Goal: Transaction & Acquisition: Purchase product/service

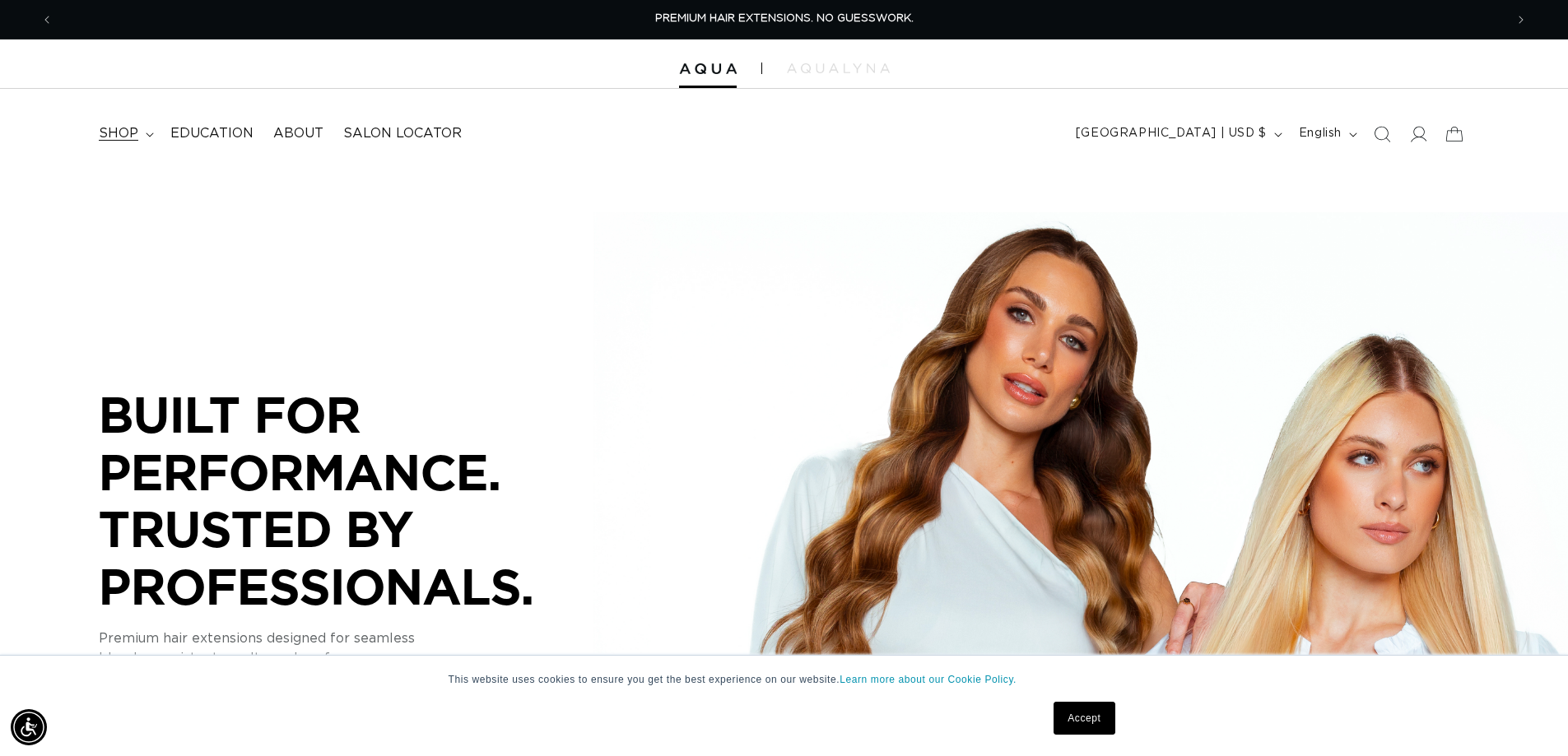
click at [147, 132] on icon at bounding box center [149, 134] width 8 height 4
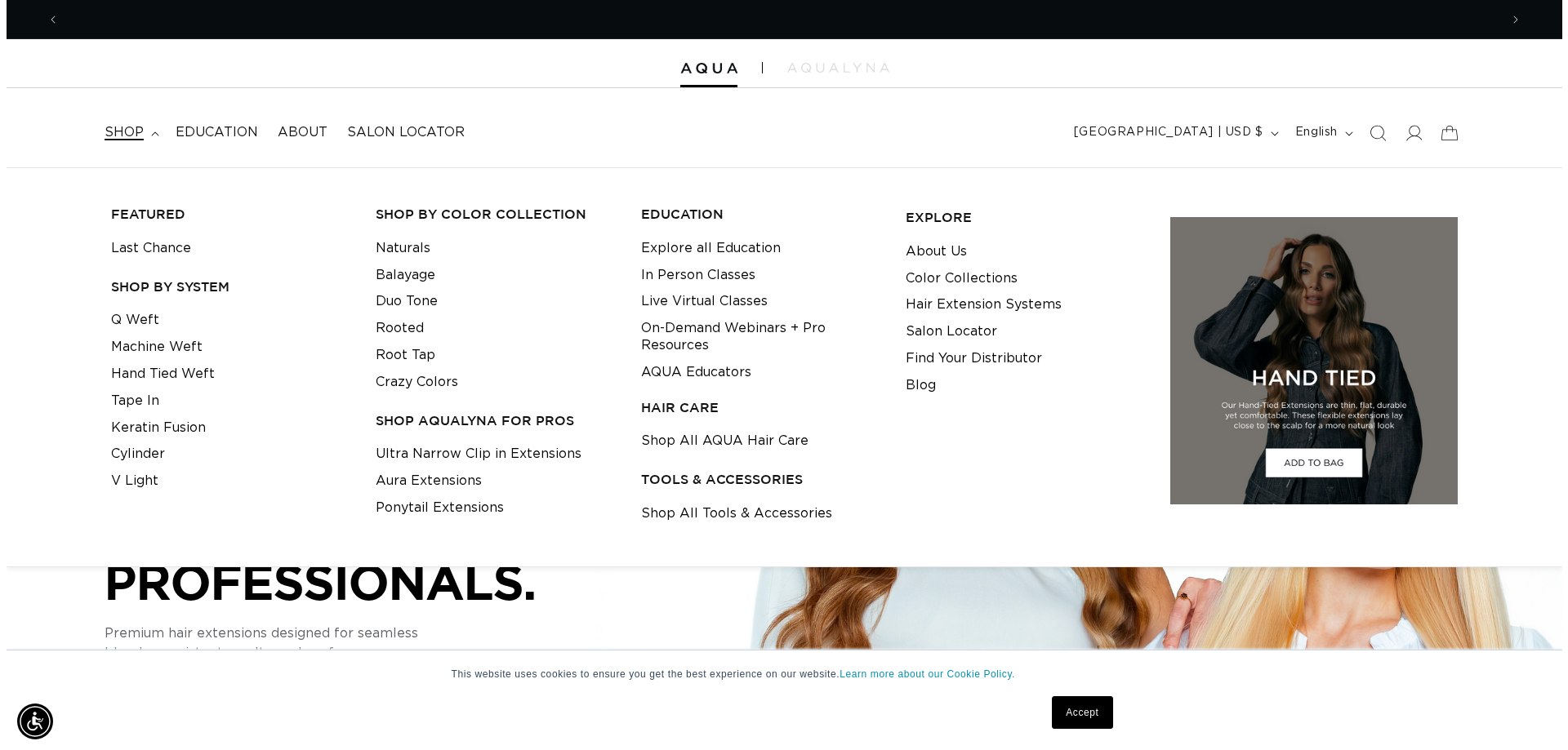
scroll to position [0, 2879]
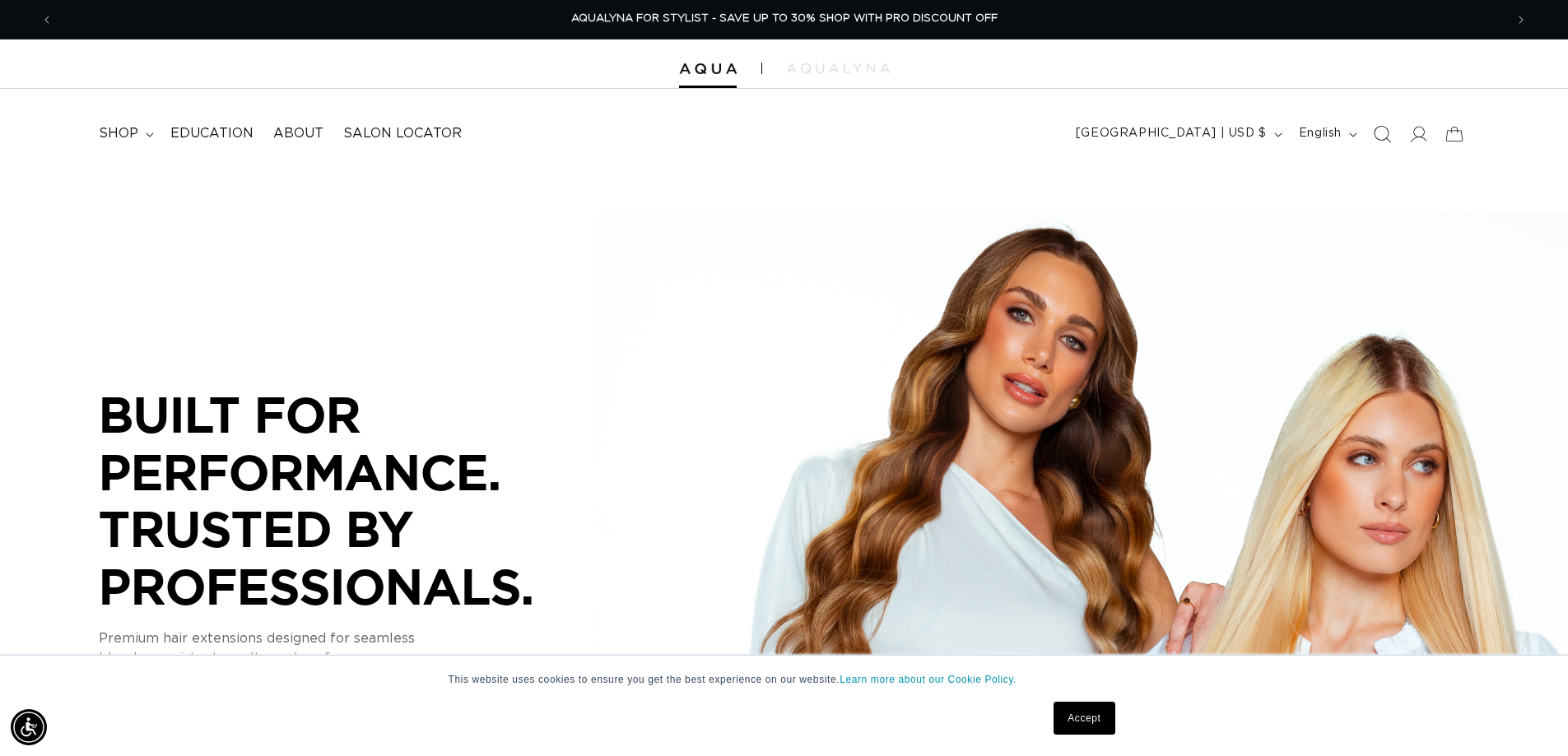
click at [1390, 133] on icon "Search" at bounding box center [1381, 133] width 17 height 17
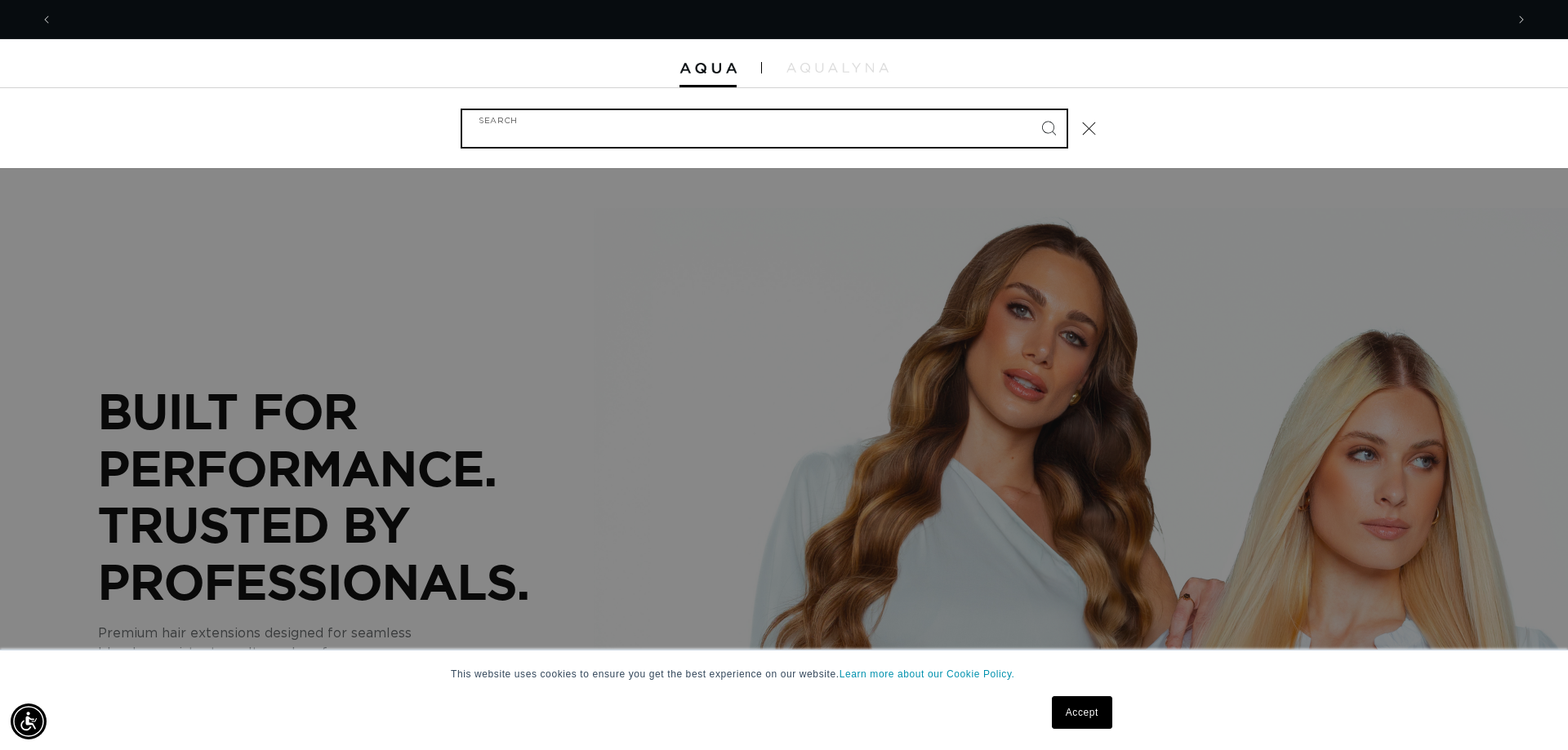
scroll to position [0, 0]
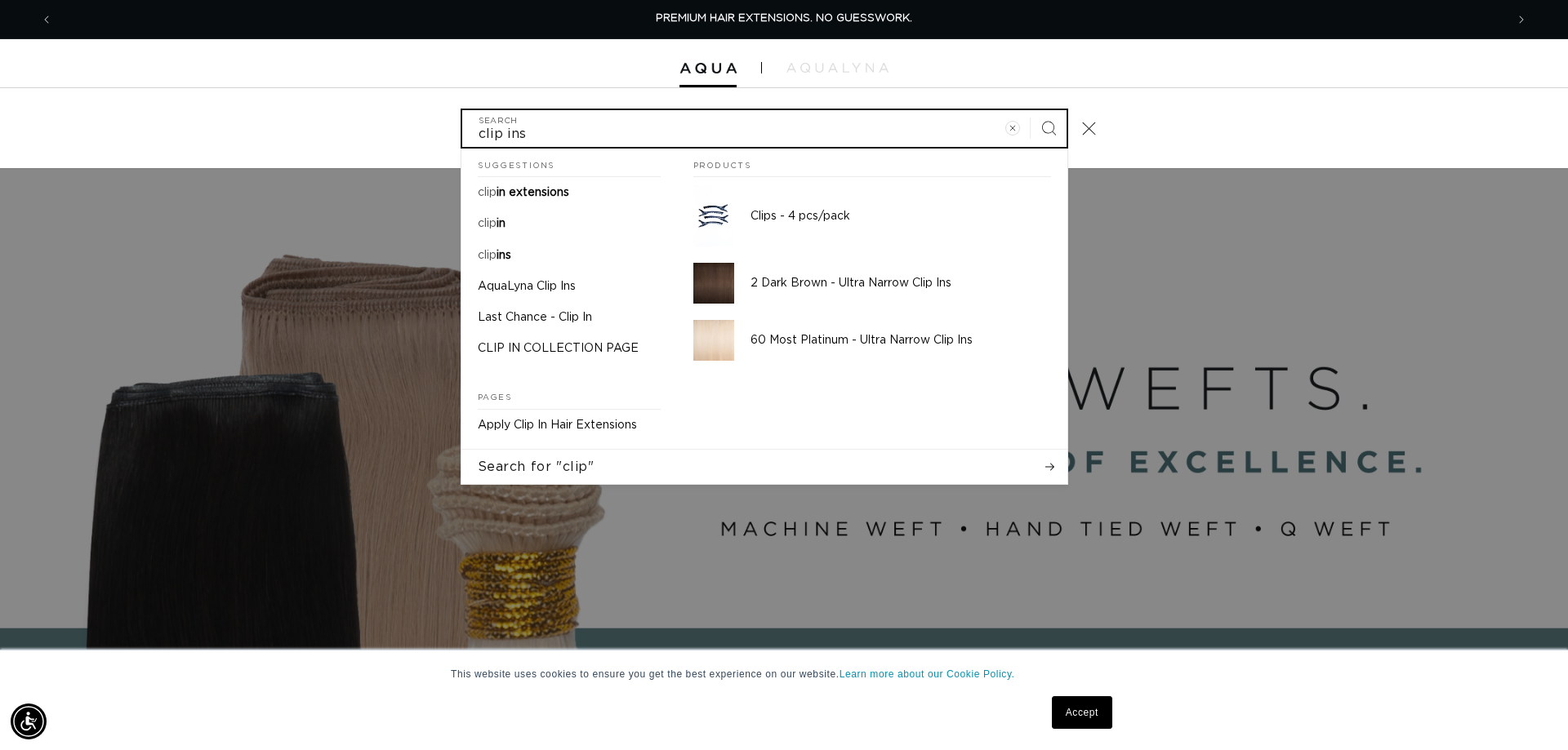
type input "clip ins"
click at [1030, 111] on button "Search" at bounding box center [1048, 128] width 36 height 36
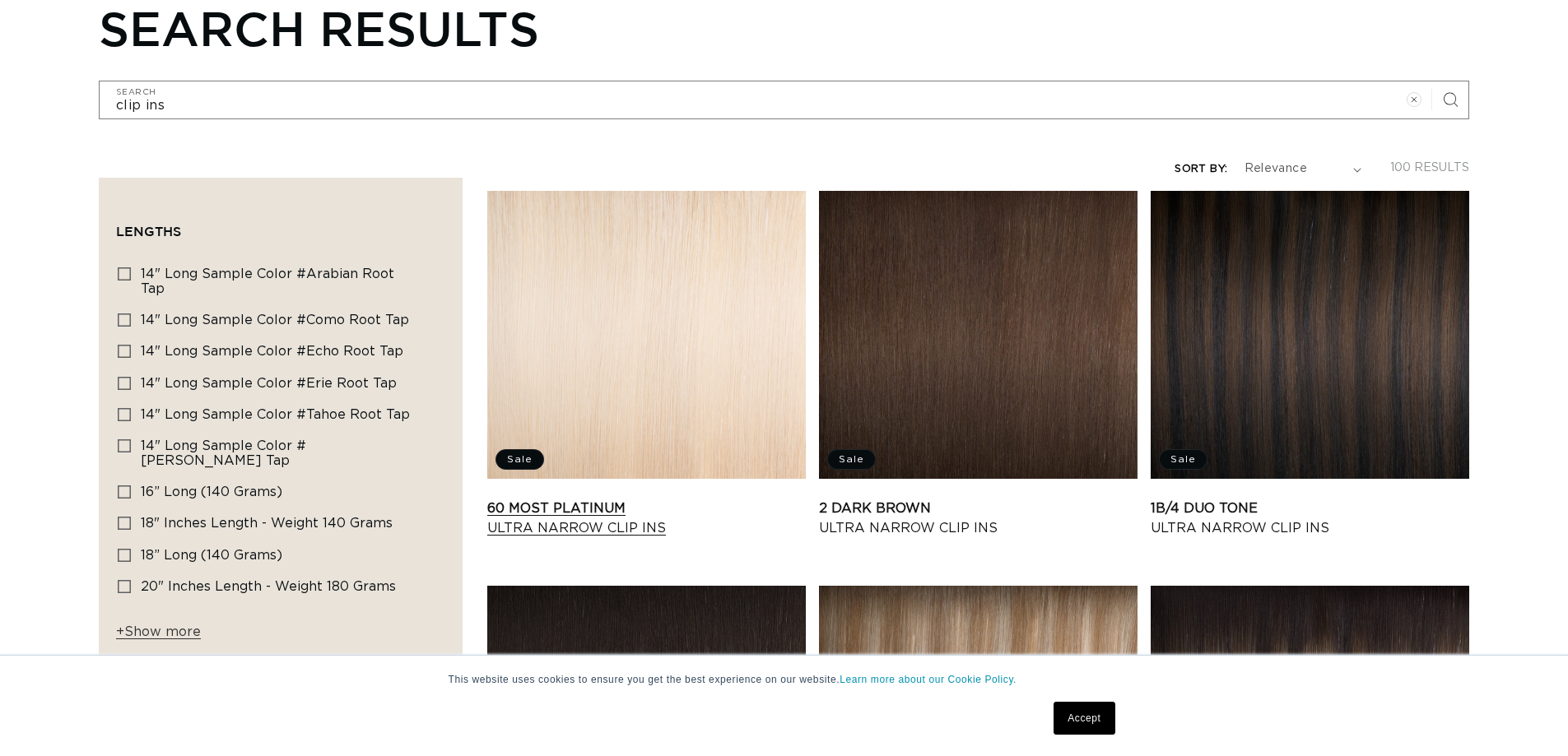
scroll to position [329, 0]
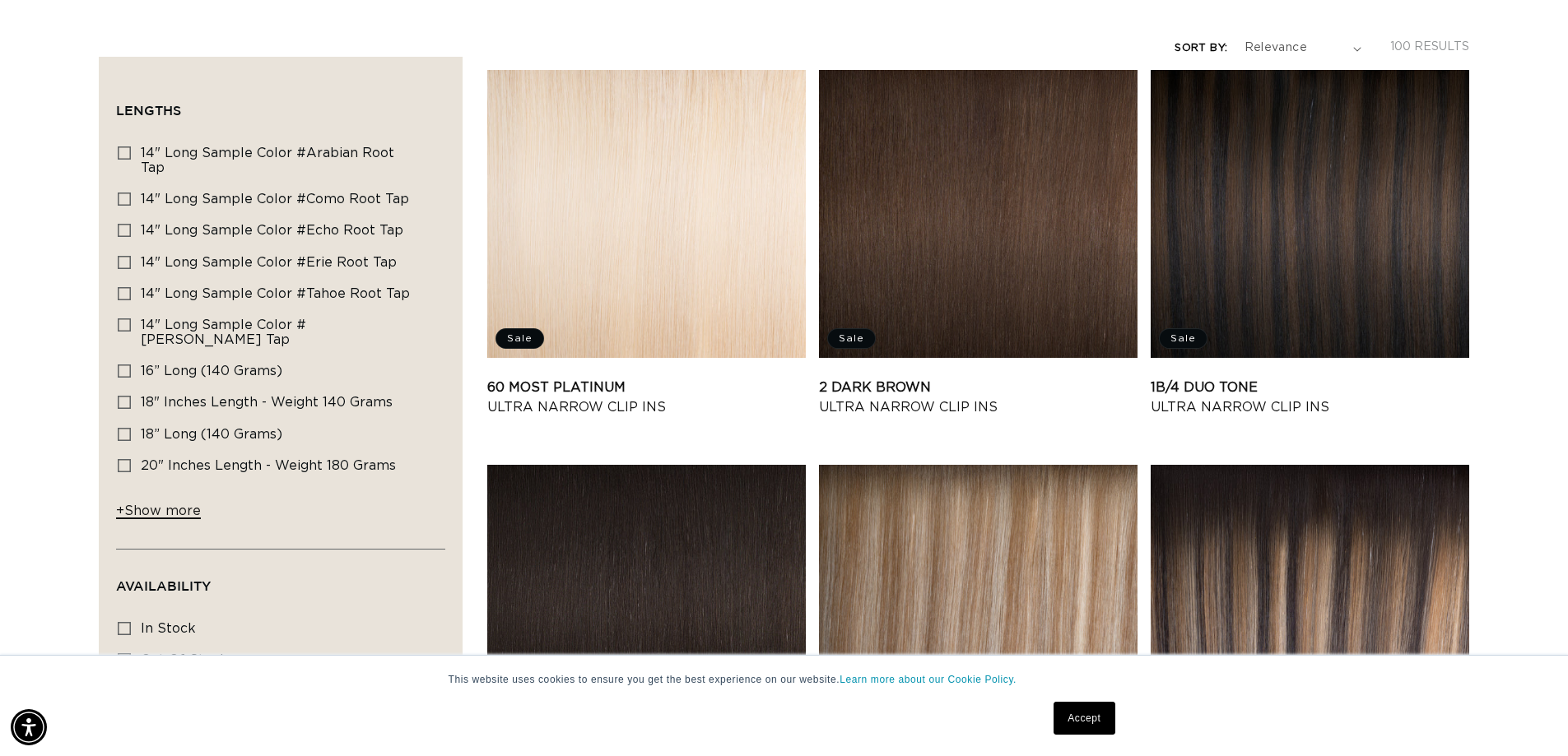
click at [133, 504] on span "+ Show more" at bounding box center [158, 511] width 85 height 13
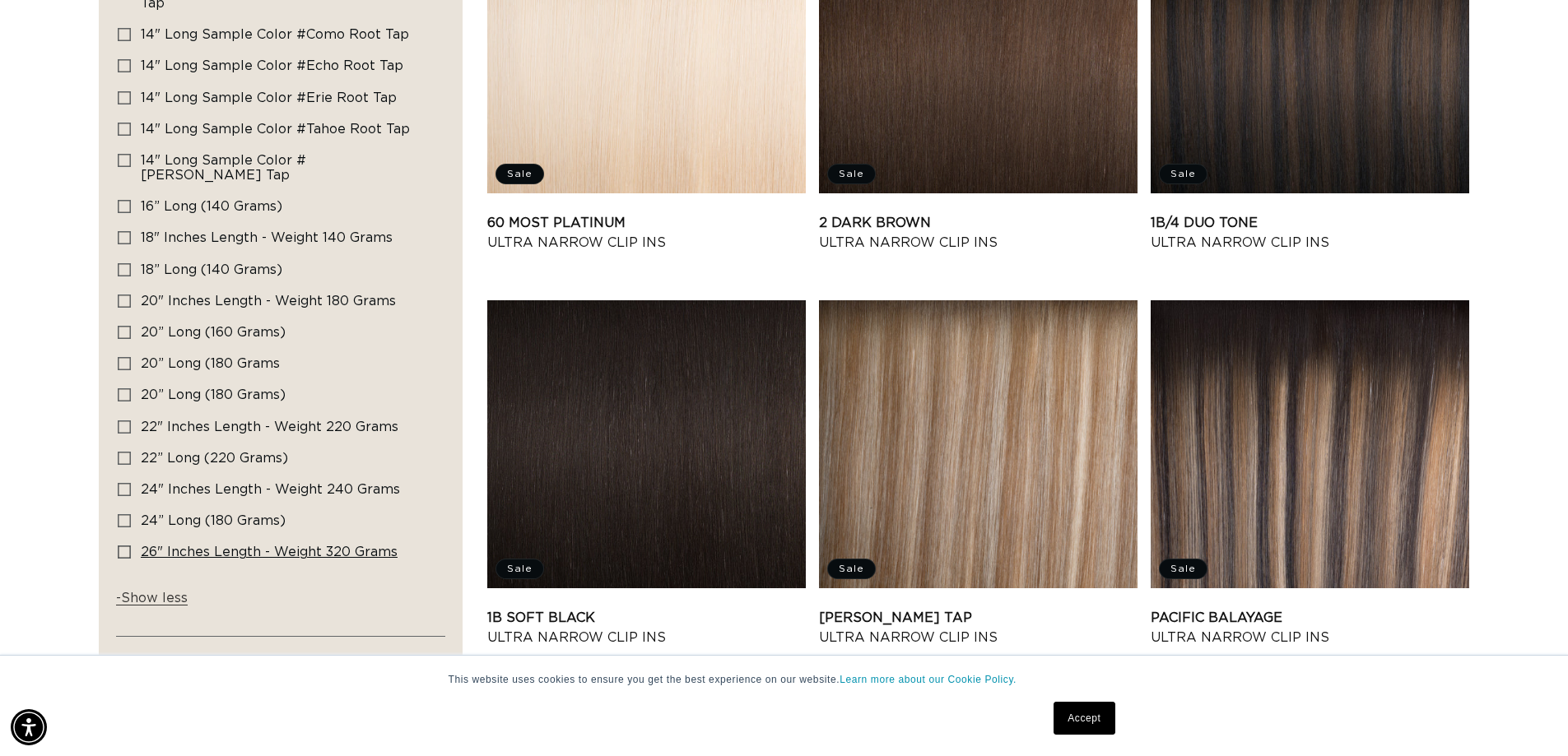
scroll to position [0, 2902]
click at [182, 546] on span "26" Inches length - Weight 320 grams" at bounding box center [270, 552] width 257 height 13
click at [131, 546] on input "26" Inches length - Weight 320 grams 26" Inches length - Weight 320 grams (13 p…" at bounding box center [124, 552] width 13 height 13
checkbox input "true"
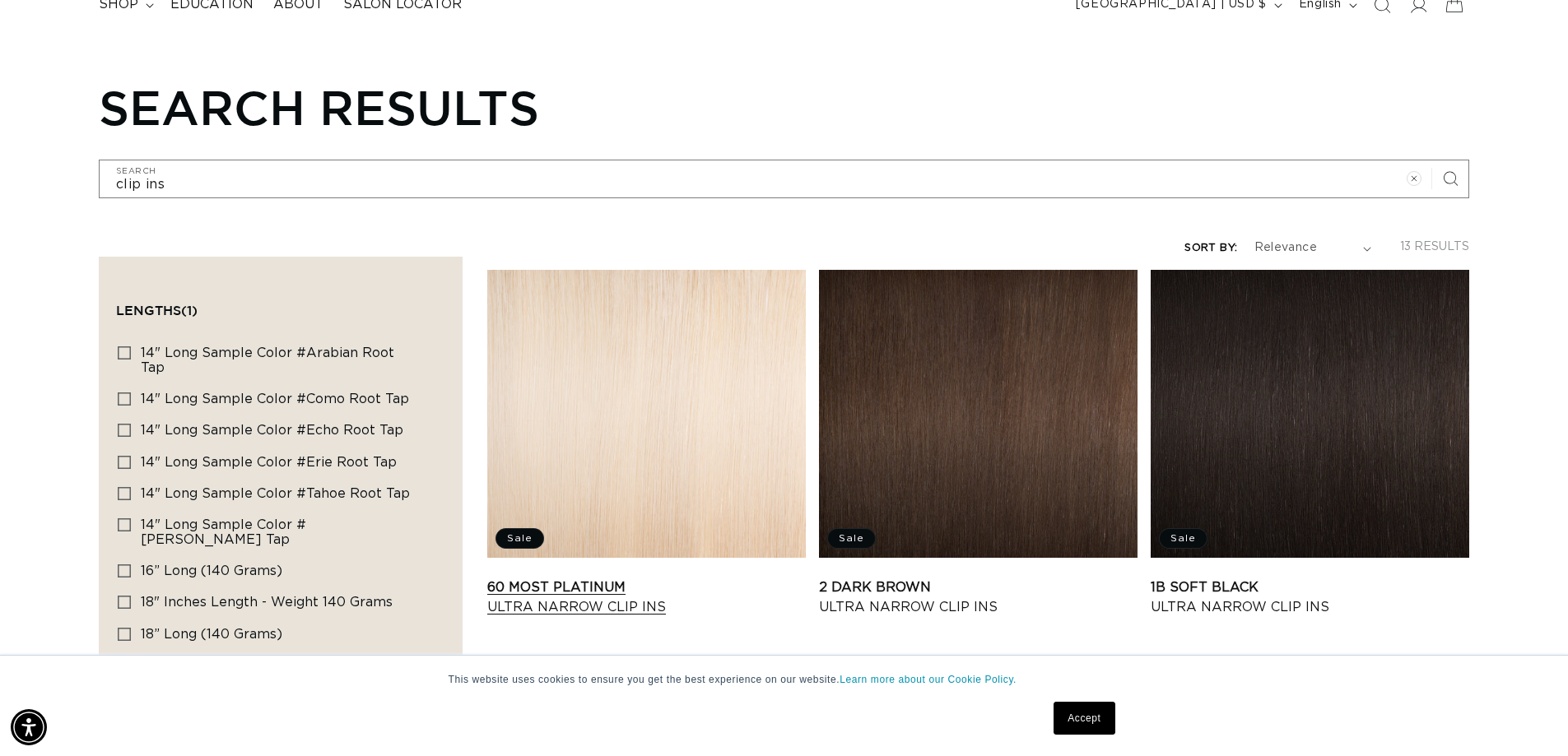
scroll to position [0, 2902]
click at [601, 603] on link "60 Most Platinum Ultra Narrow Clip Ins" at bounding box center [646, 598] width 318 height 40
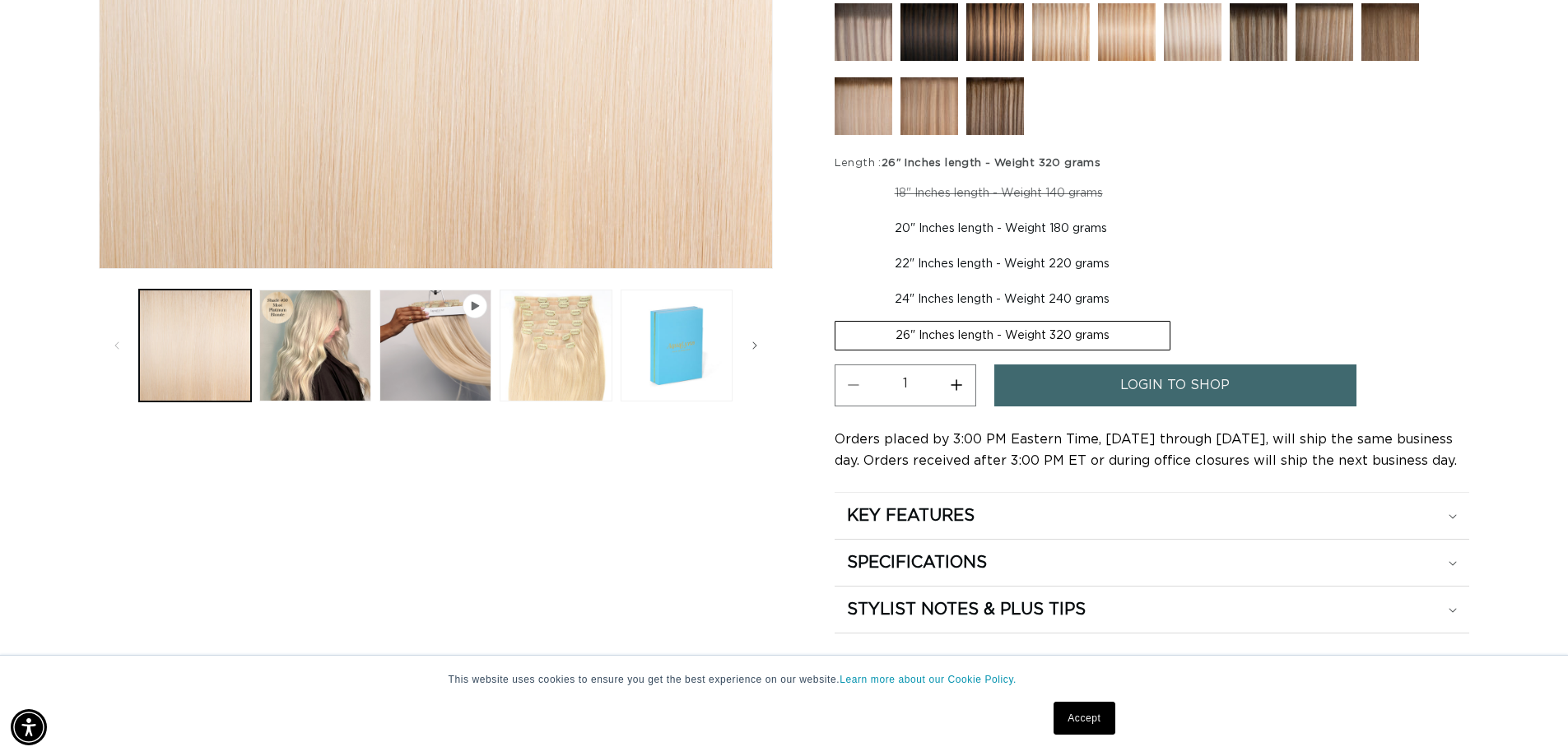
scroll to position [0, 2902]
click at [1040, 382] on link "login to shop" at bounding box center [1175, 386] width 362 height 42
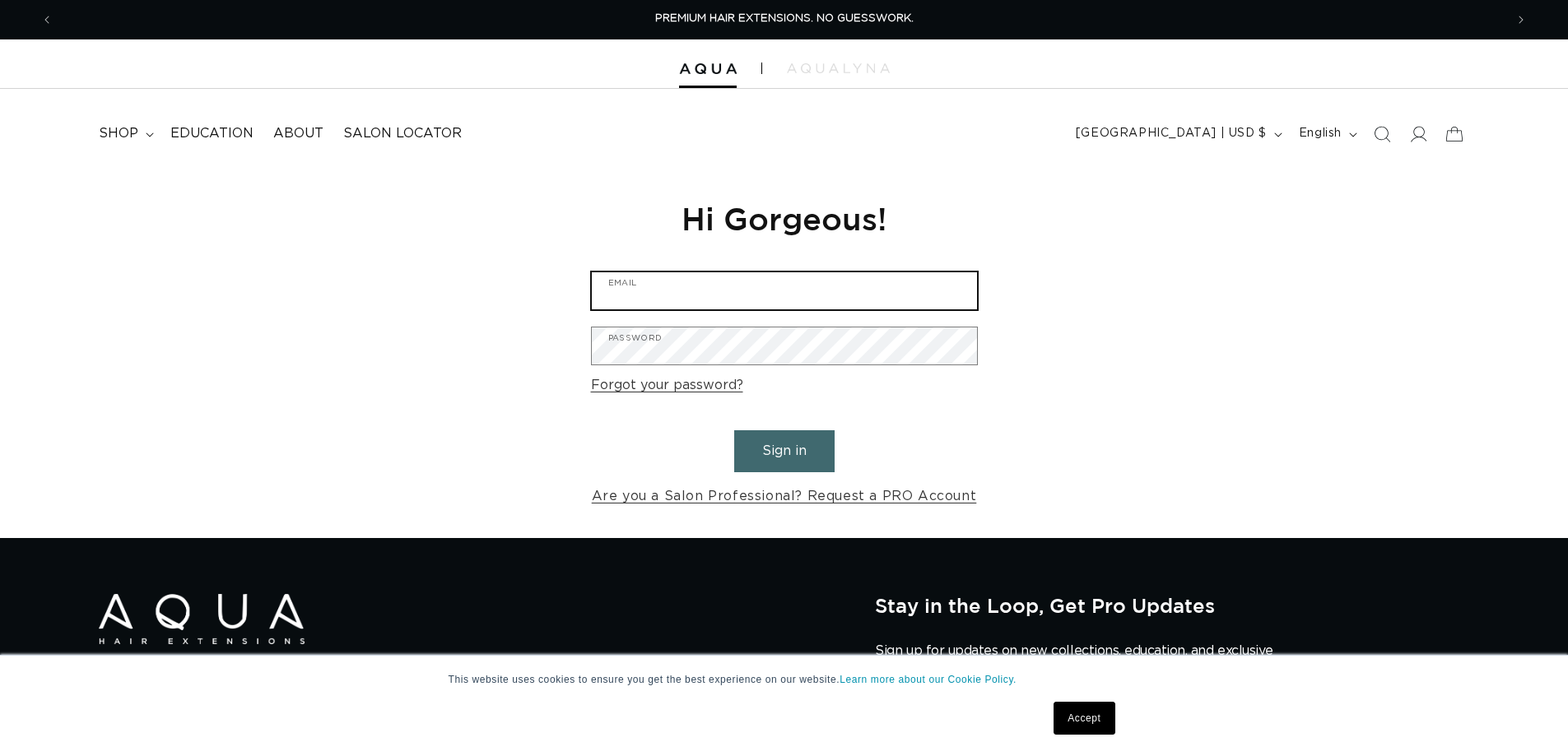
click at [689, 280] on input "Email" at bounding box center [784, 290] width 385 height 37
type input "info@29tensalon.com"
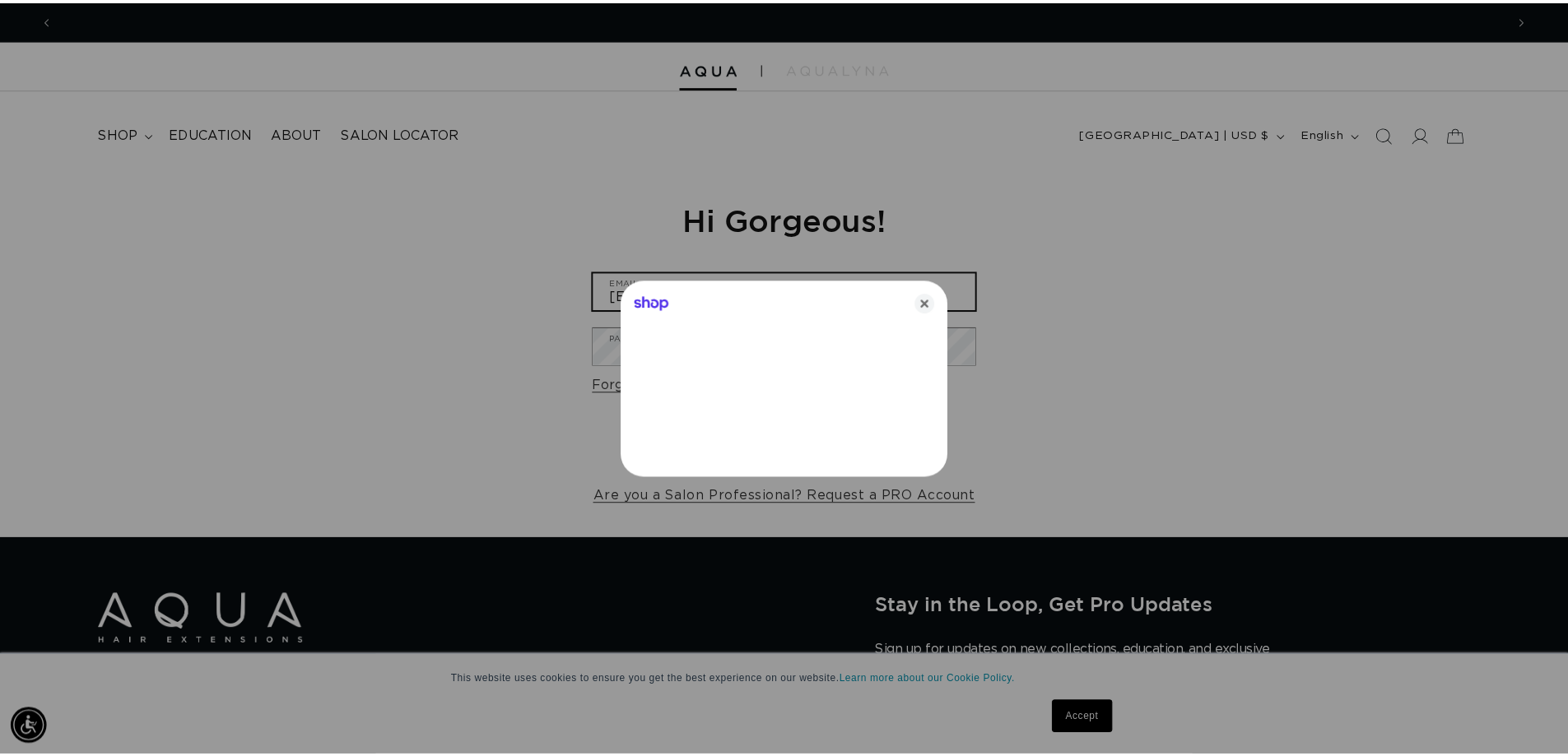
scroll to position [0, 2927]
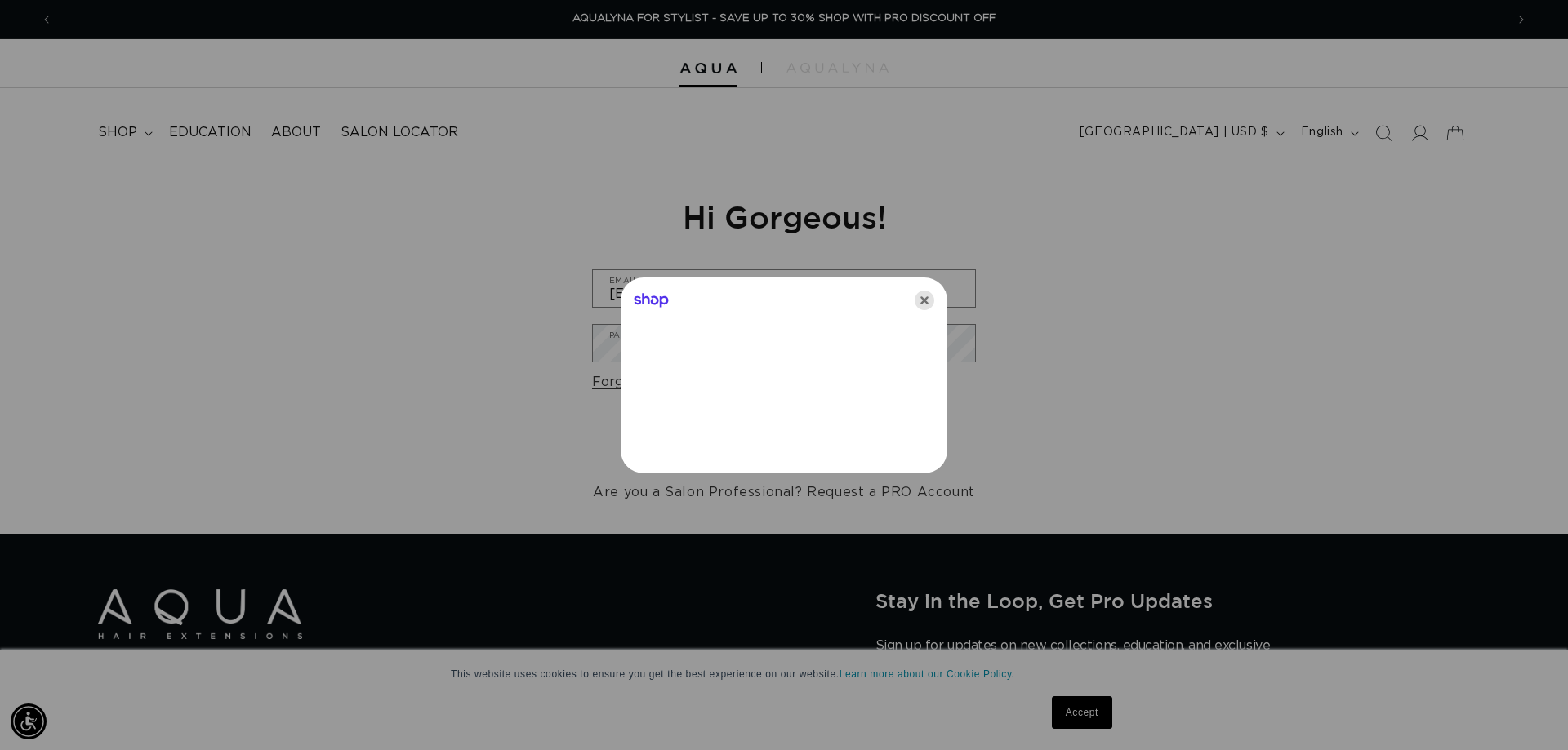
click at [925, 297] on icon "Close" at bounding box center [924, 301] width 20 height 20
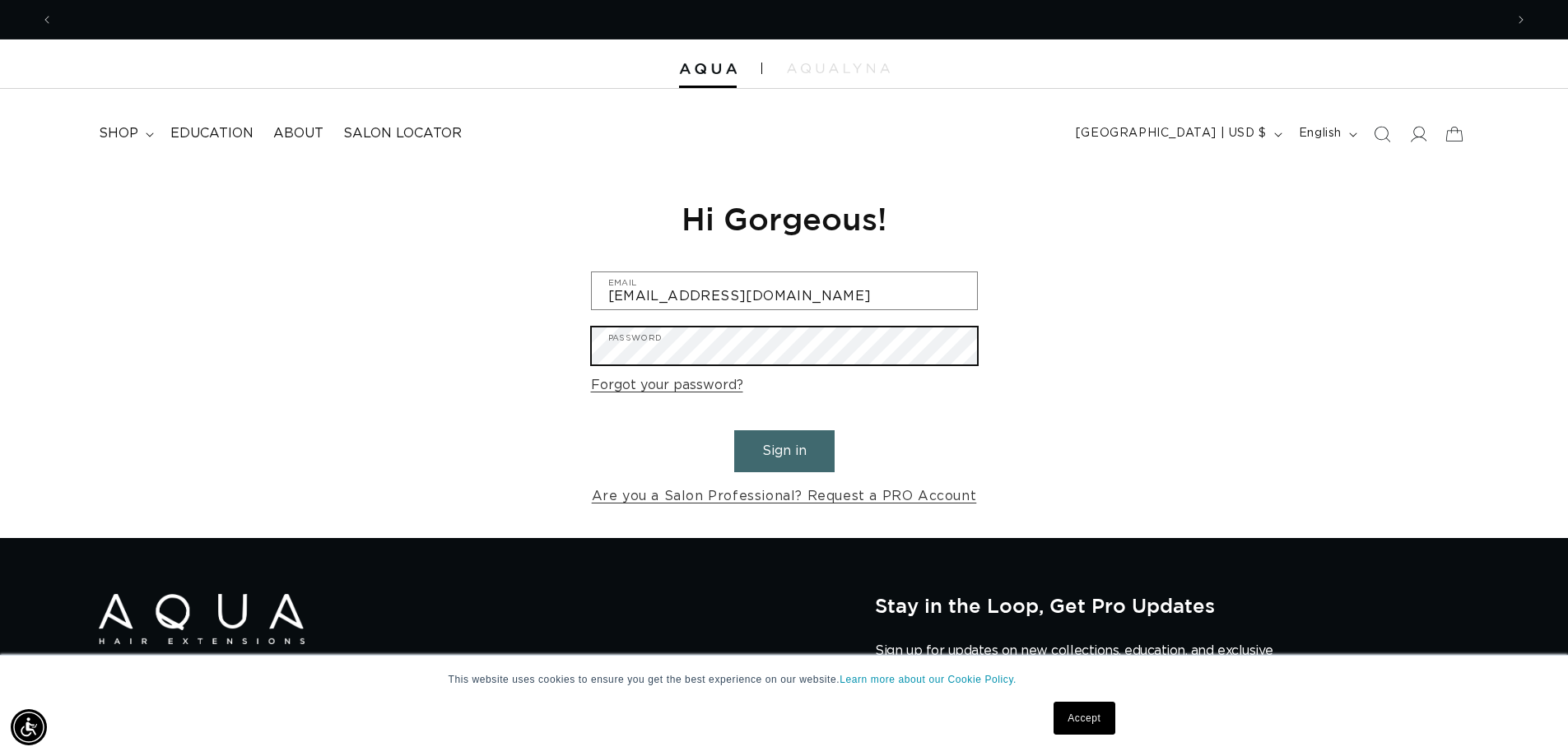
scroll to position [0, 2902]
click at [705, 384] on link "Forgot your password?" at bounding box center [666, 386] width 152 height 24
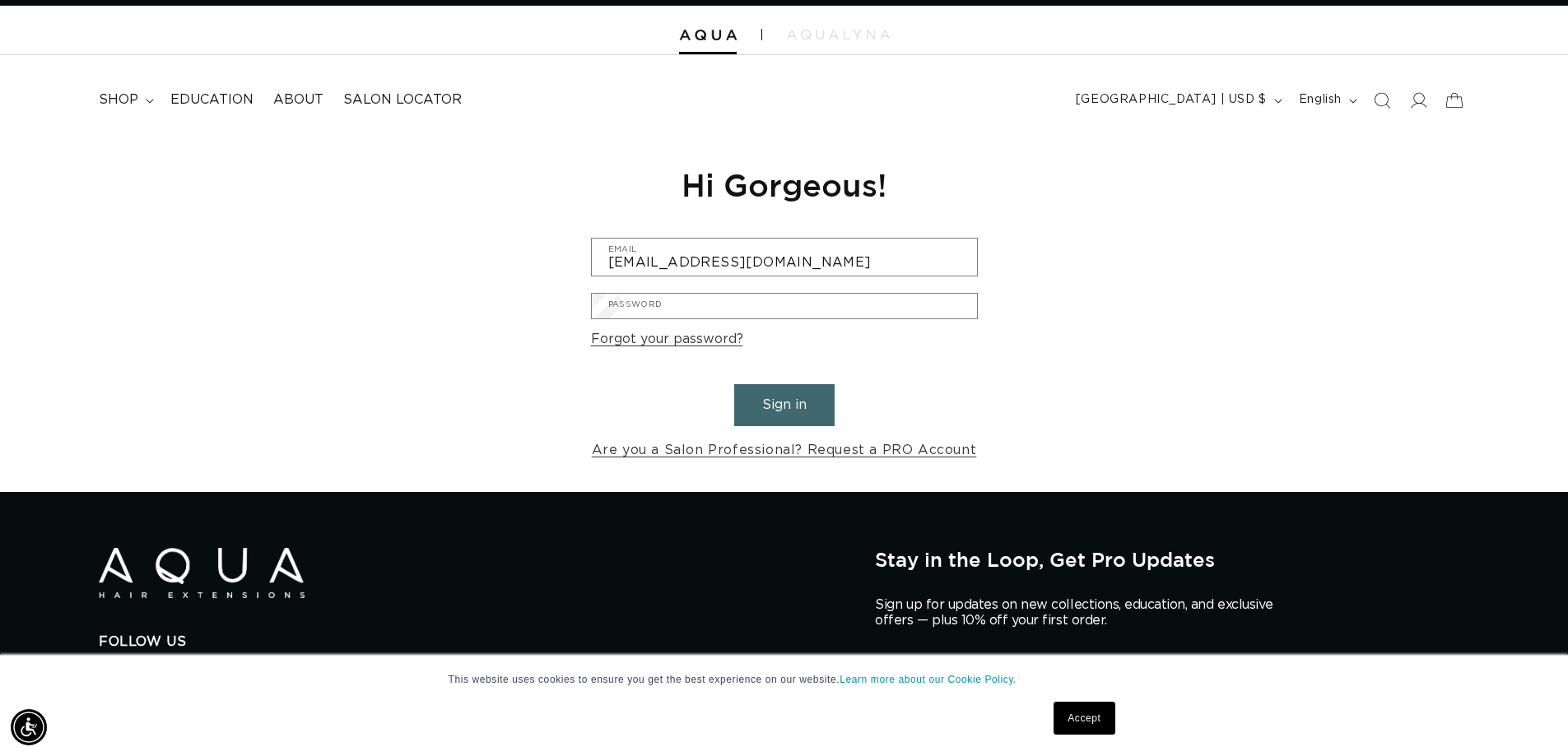
click at [0, 0] on input "Email" at bounding box center [0, 0] width 0 height 0
type input "info@29tensalon.com"
click at [0, 0] on button "Submit" at bounding box center [0, 0] width 0 height 0
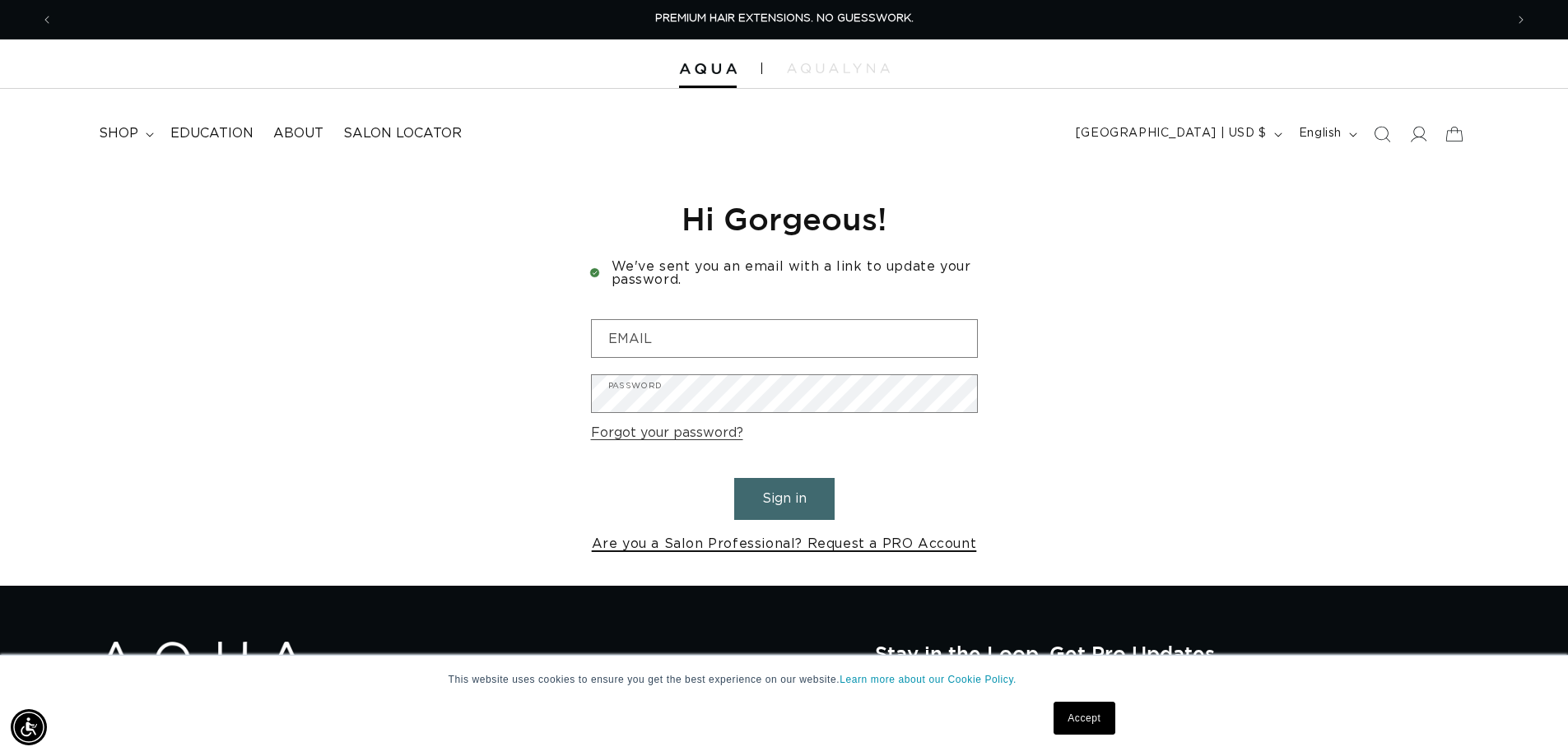
click at [714, 539] on link "Are you a Salon Professional? Request a PRO Account" at bounding box center [784, 544] width 385 height 24
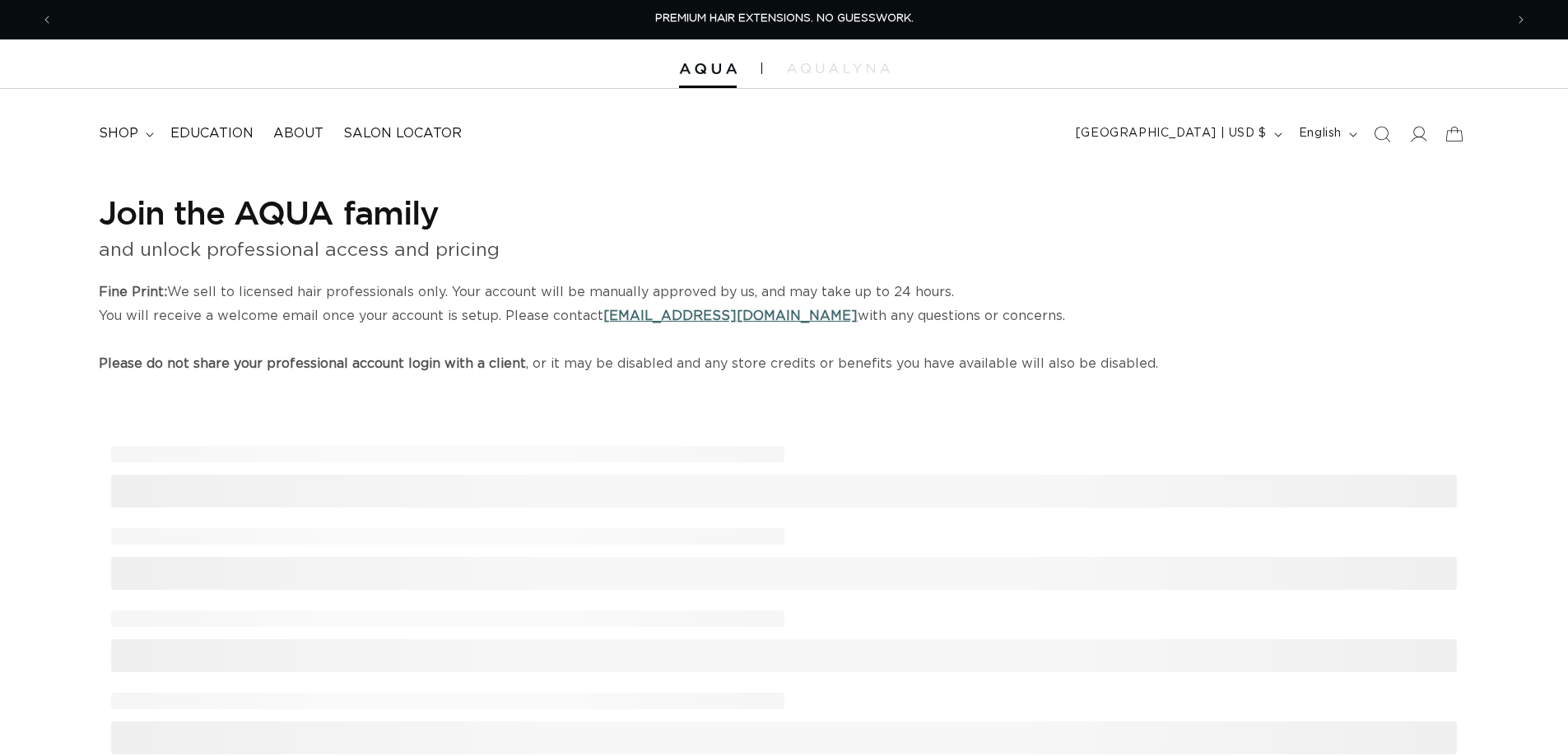
select select "US"
select select "[GEOGRAPHIC_DATA]"
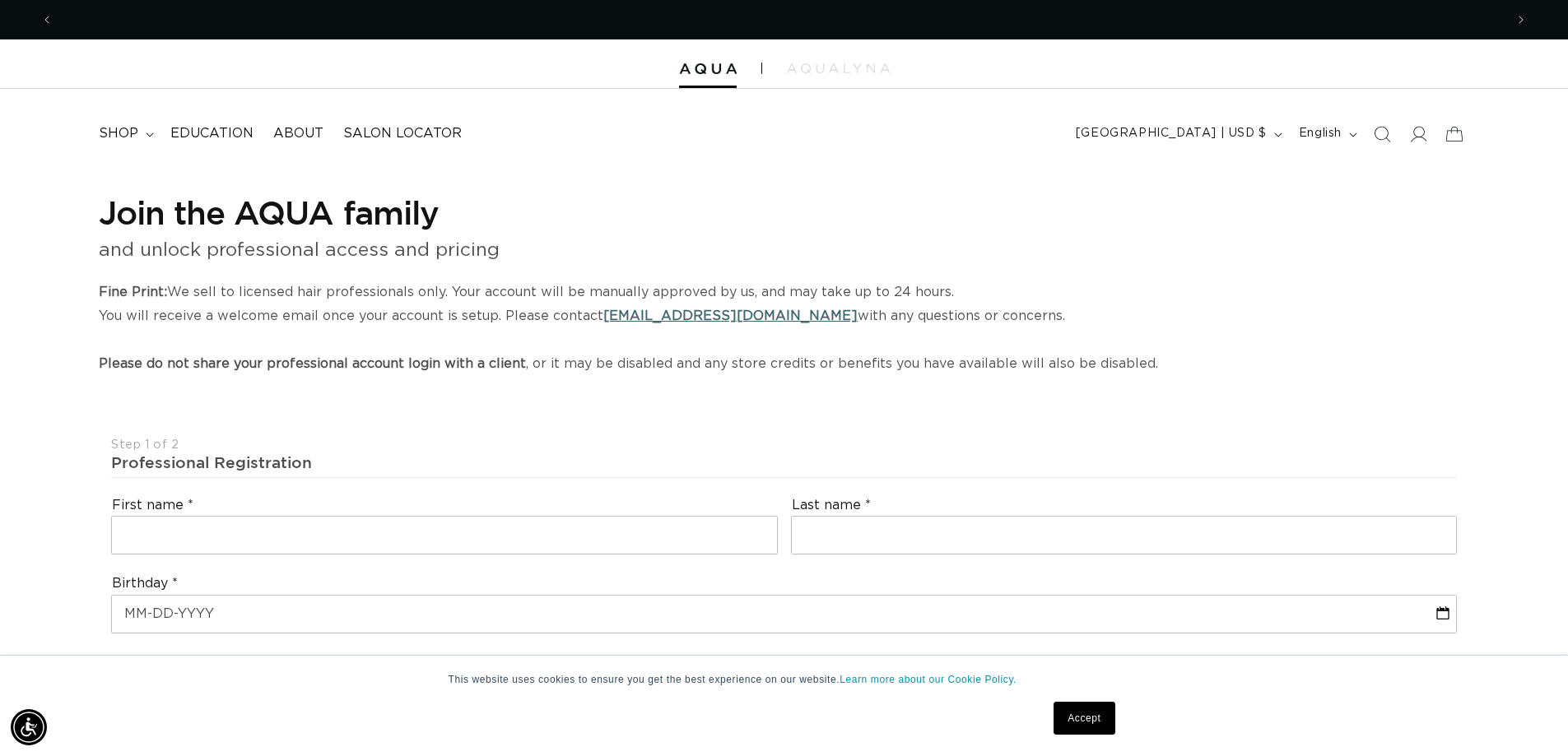
scroll to position [0, 2902]
click at [860, 68] on img at bounding box center [838, 67] width 102 height 10
